Goal: Transaction & Acquisition: Download file/media

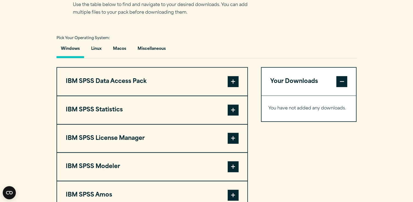
scroll to position [376, 0]
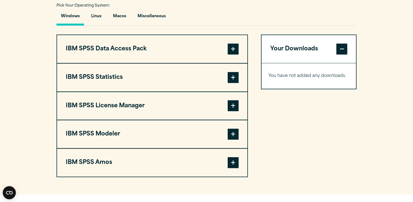
scroll to position [412, 0]
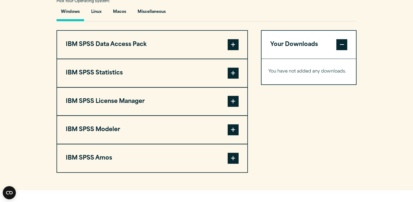
click at [157, 64] on button "IBM SPSS Statistics" at bounding box center [152, 73] width 190 height 28
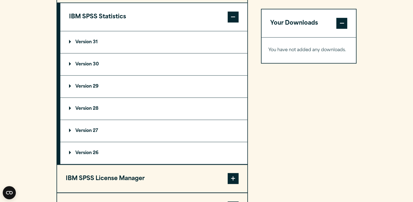
scroll to position [468, 0]
click at [166, 82] on summary "Version 29" at bounding box center [153, 87] width 187 height 22
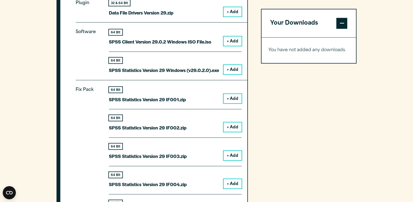
scroll to position [568, 0]
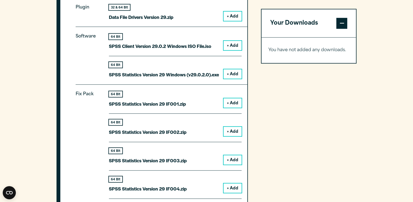
click at [234, 69] on button "+ Add" at bounding box center [233, 73] width 18 height 9
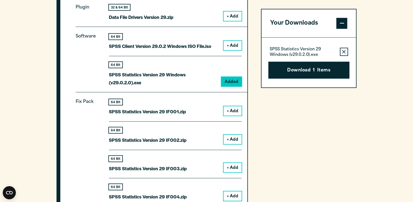
click at [232, 48] on button "+ Add" at bounding box center [233, 45] width 18 height 9
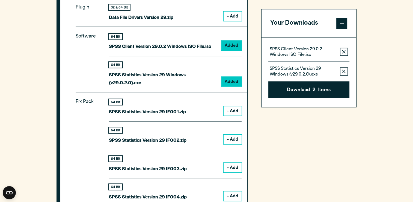
click at [344, 49] on button "Remove this item from your software download list" at bounding box center [344, 52] width 8 height 8
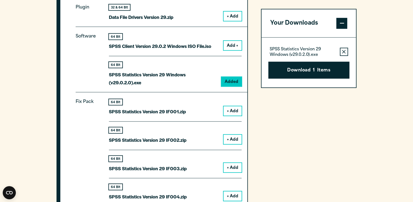
click at [344, 49] on button "Remove this item from your software download list" at bounding box center [344, 52] width 8 height 8
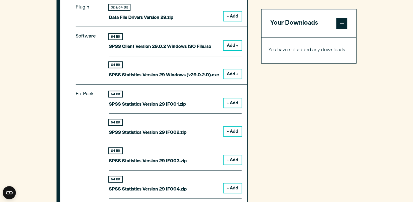
click at [239, 74] on button "Add +" at bounding box center [233, 73] width 18 height 9
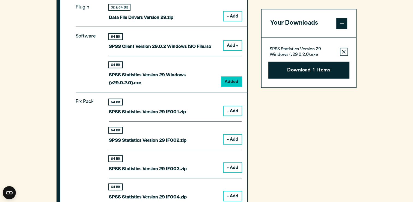
click at [228, 45] on button "Add +" at bounding box center [233, 45] width 18 height 9
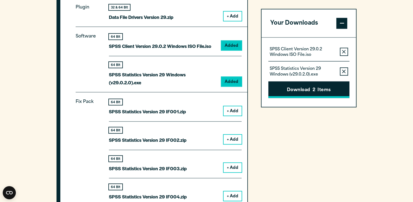
click at [275, 88] on button "Download 2 Items" at bounding box center [308, 89] width 81 height 17
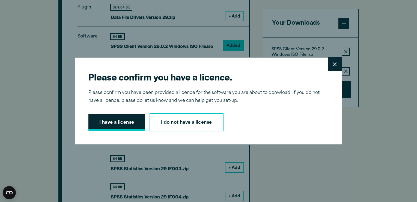
click at [139, 121] on button "I have a license" at bounding box center [116, 122] width 57 height 17
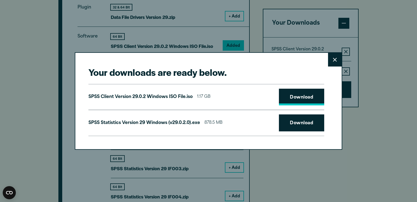
click at [293, 99] on link "Download" at bounding box center [301, 96] width 45 height 17
click at [294, 126] on link "Download" at bounding box center [301, 122] width 45 height 17
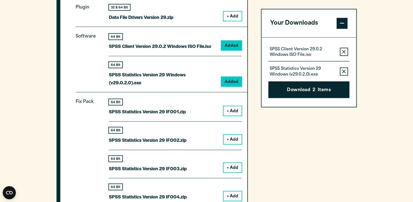
drag, startPoint x: 303, startPoint y: 163, endPoint x: 304, endPoint y: 152, distance: 11.2
click at [303, 163] on div "Your downloads are ready below. Close SPSS Client Version 29.0.2 Windows ISO Fi…" at bounding box center [206, 101] width 413 height 202
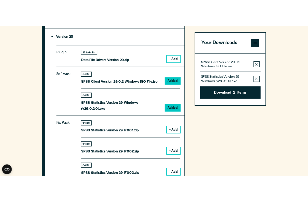
scroll to position [540, 0]
